Goal: Find specific page/section: Find specific page/section

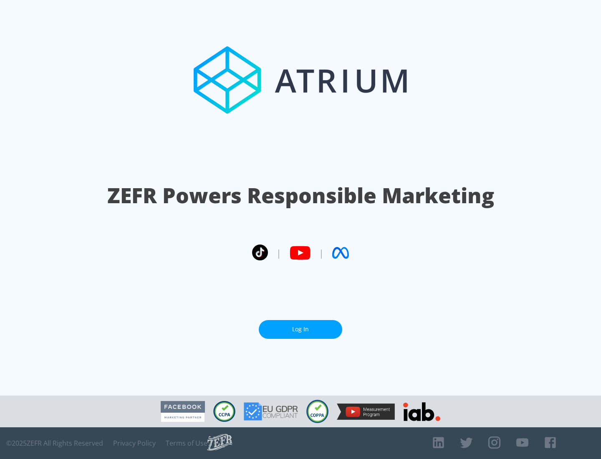
click at [301, 330] on link "Log In" at bounding box center [301, 329] width 84 height 19
